Goal: Task Accomplishment & Management: Complete application form

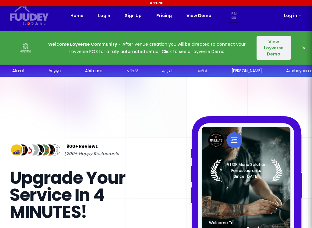
scroll to position [161, 0]
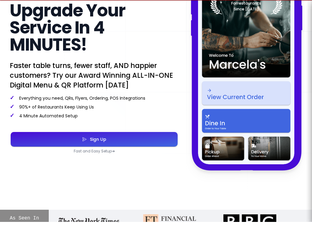
select select "en"
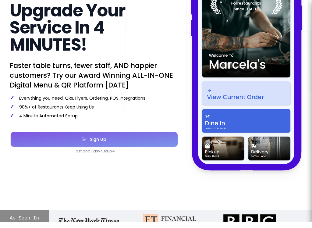
click at [75, 138] on button "Sign Up" at bounding box center [94, 145] width 167 height 15
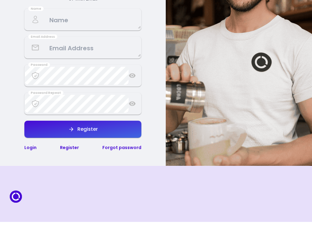
select select "en"
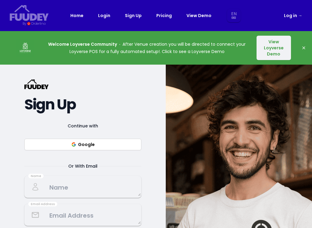
select select "en"
click at [68, 139] on button "Google" at bounding box center [82, 145] width 117 height 12
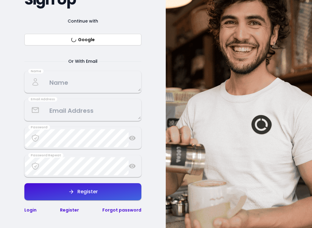
select select "en"
